Goal: Answer question/provide support

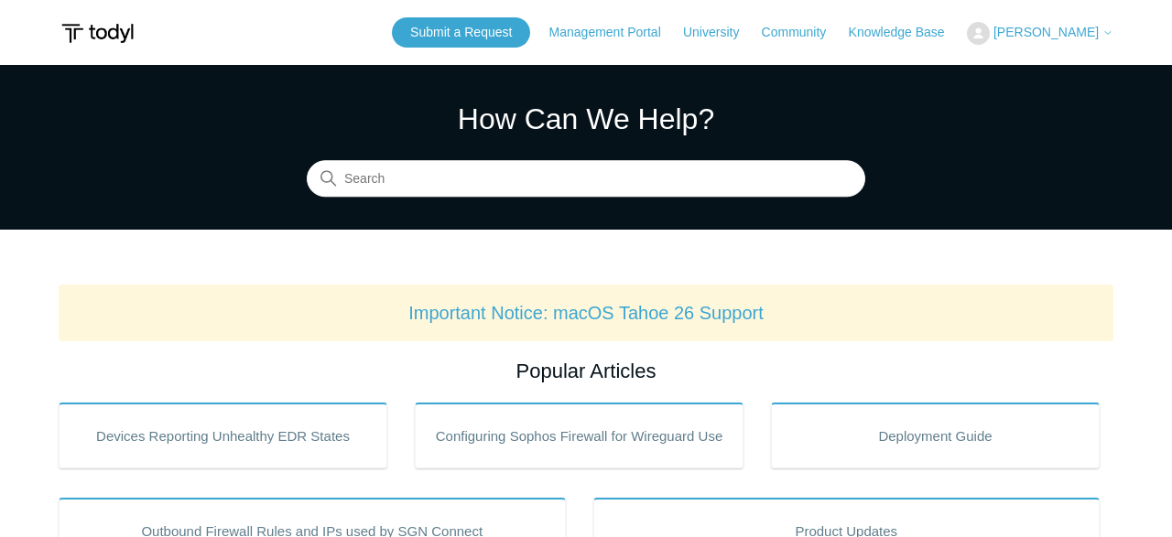
click at [1030, 34] on button "[PERSON_NAME]" at bounding box center [1039, 33] width 146 height 23
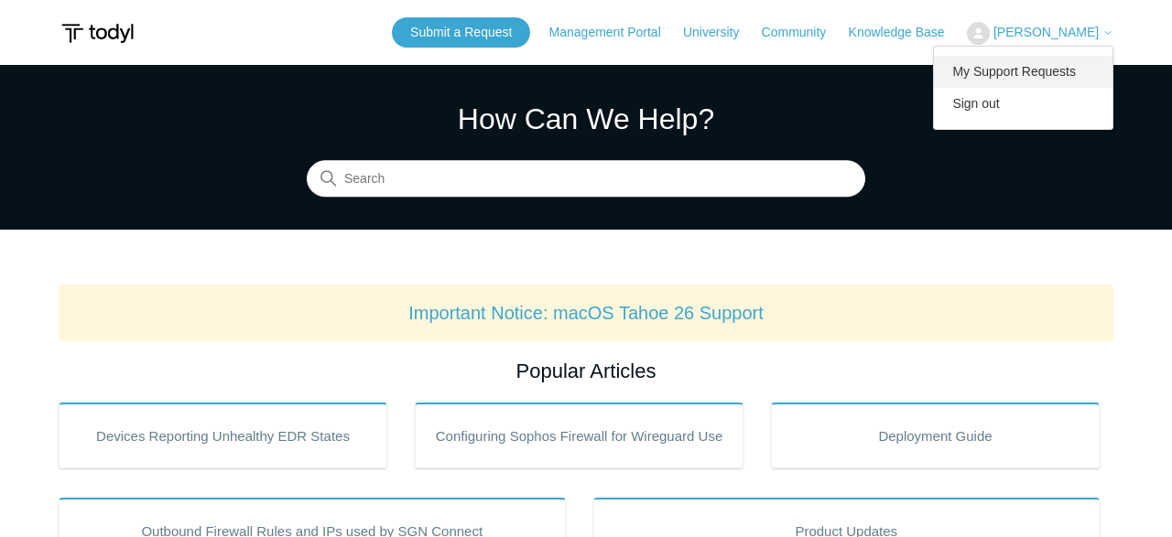
click at [1016, 81] on link "My Support Requests" at bounding box center [1023, 72] width 178 height 32
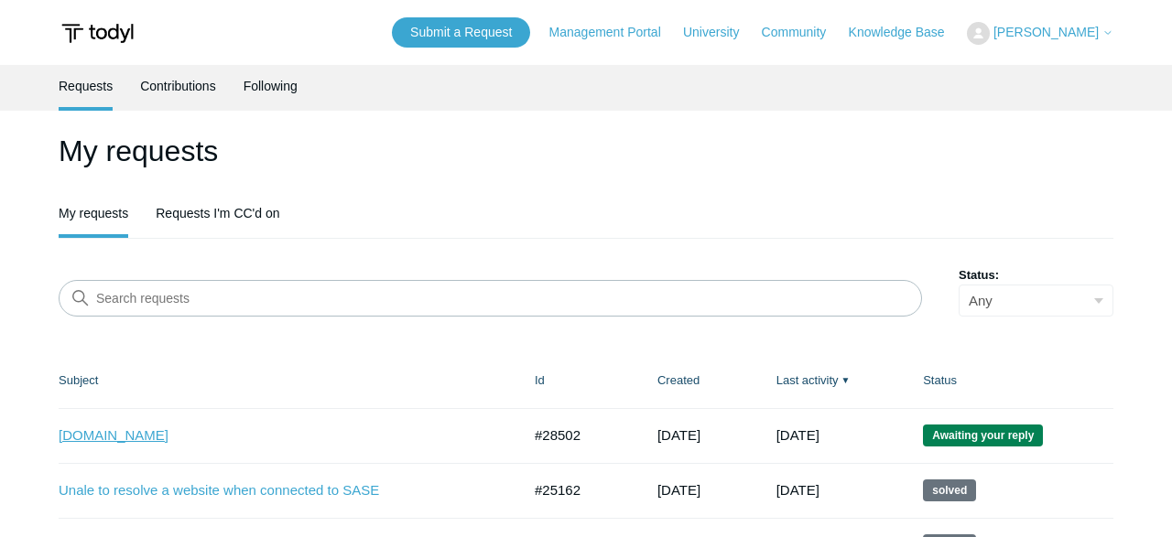
click at [198, 429] on link "[DOMAIN_NAME]" at bounding box center [276, 436] width 435 height 21
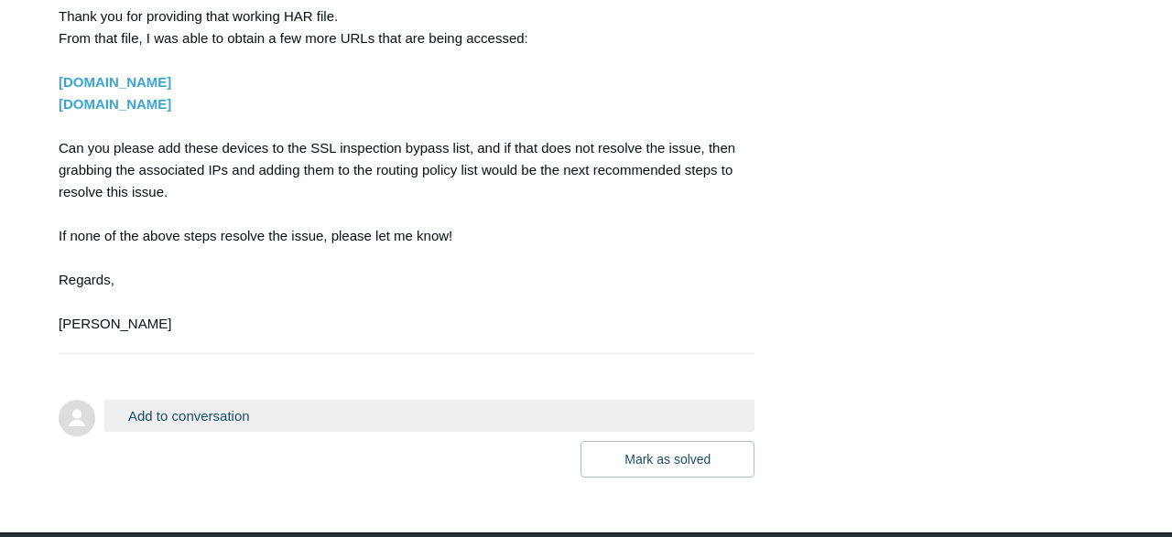
scroll to position [4479, 0]
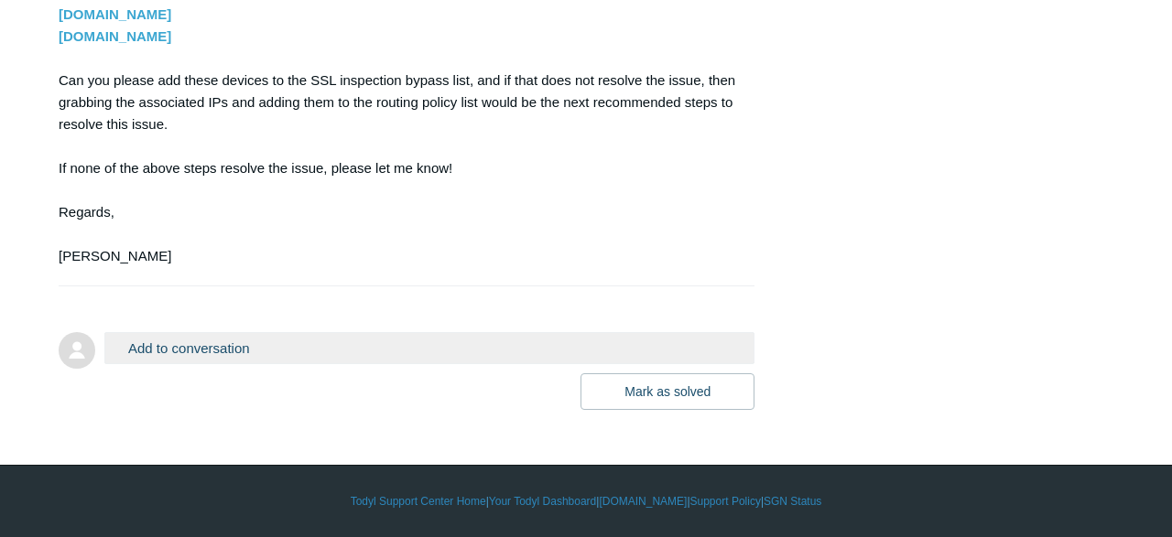
drag, startPoint x: 243, startPoint y: 40, endPoint x: 57, endPoint y: 34, distance: 186.8
click at [59, 34] on section "Hello Jacob, Thank you for providing that working HAR file. From that file, I w…" at bounding box center [397, 80] width 677 height 373
copy strong "[DOMAIN_NAME]"
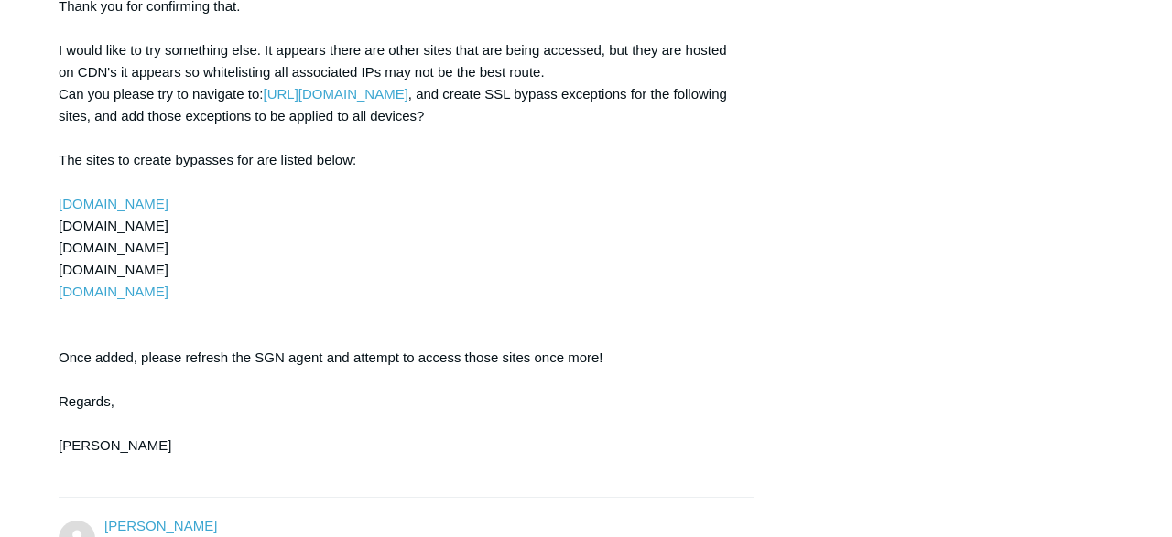
scroll to position [2899, 0]
click at [407, 103] on link "[URL][DOMAIN_NAME]" at bounding box center [335, 95] width 145 height 16
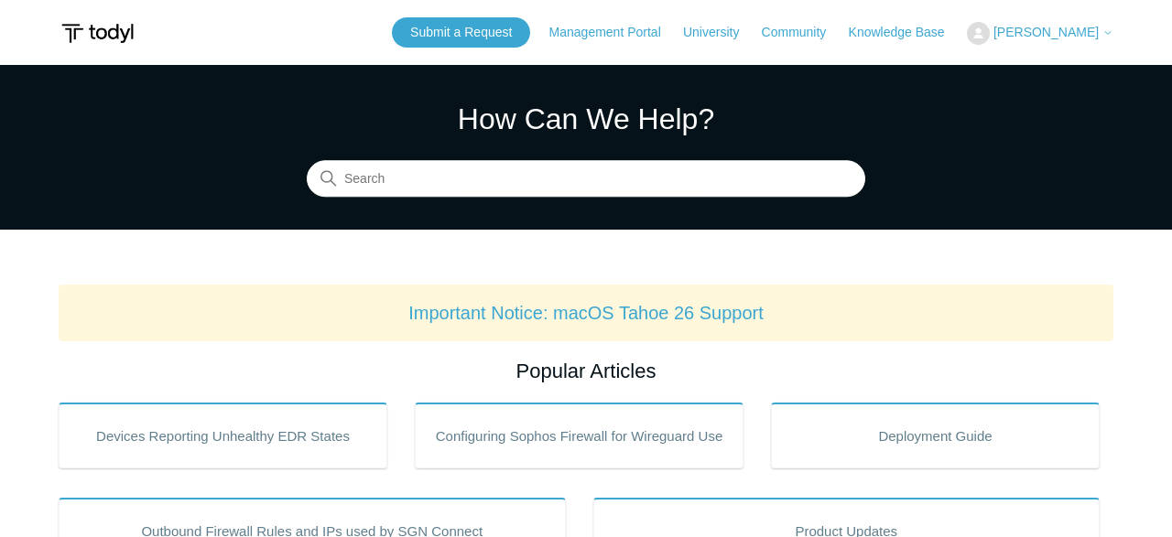
click at [1078, 28] on span "[PERSON_NAME]" at bounding box center [1045, 32] width 105 height 15
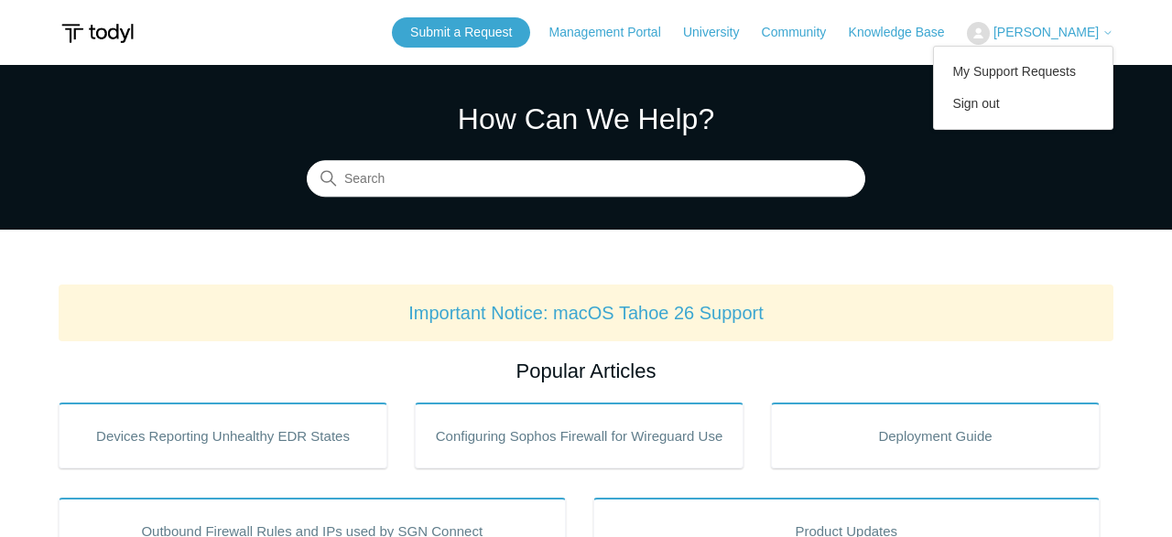
click at [0, 224] on section "How Can We Help? Search" at bounding box center [586, 147] width 1172 height 165
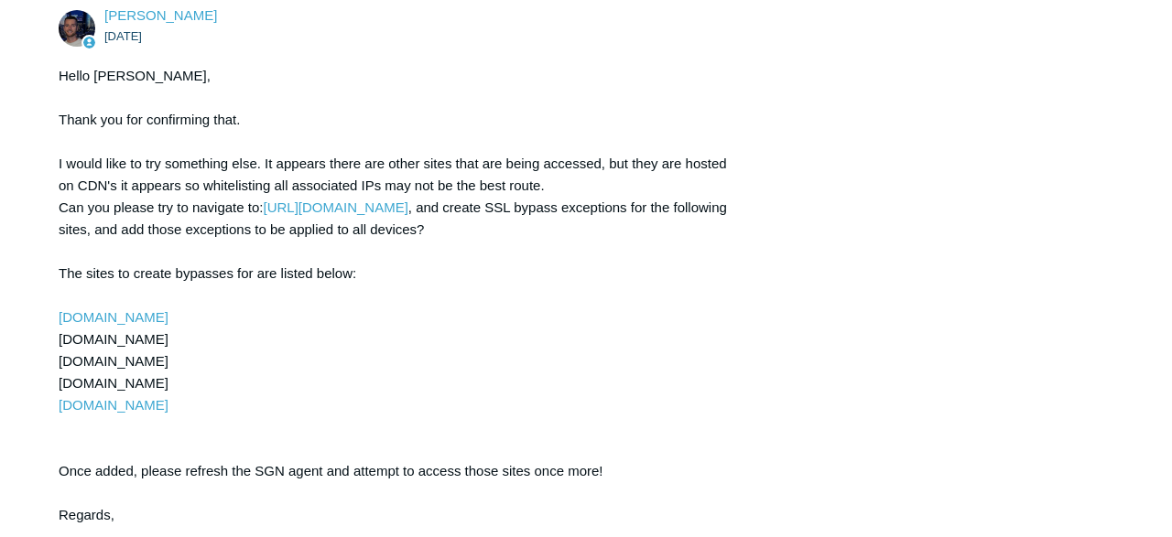
scroll to position [2783, 0]
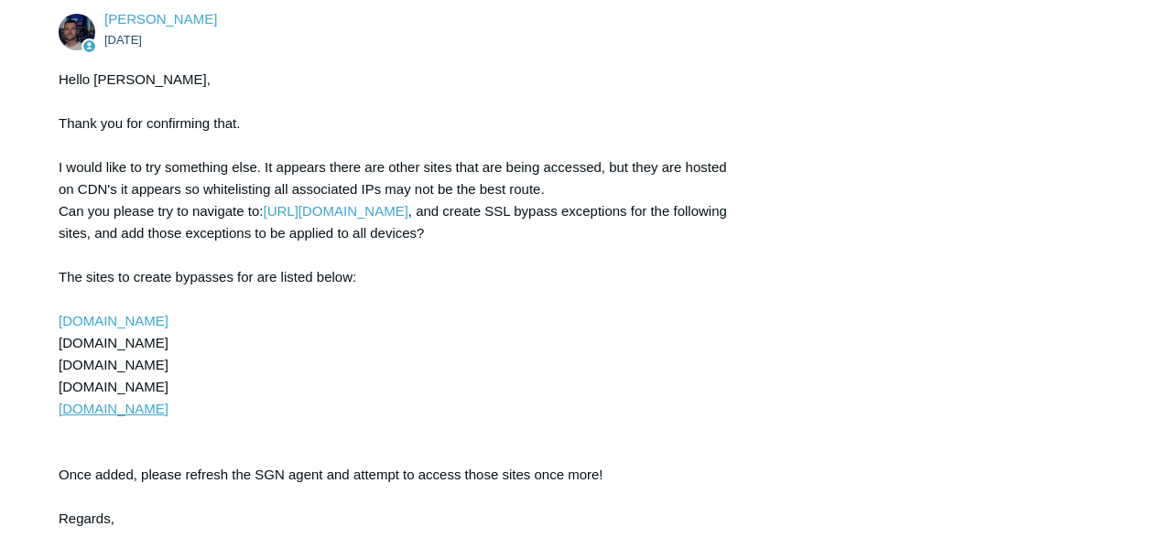
drag, startPoint x: 173, startPoint y: 426, endPoint x: 110, endPoint y: 444, distance: 65.8
drag, startPoint x: 54, startPoint y: 427, endPoint x: 173, endPoint y: 429, distance: 119.0
copy div "[DOMAIN_NAME]"
